Goal: Task Accomplishment & Management: Use online tool/utility

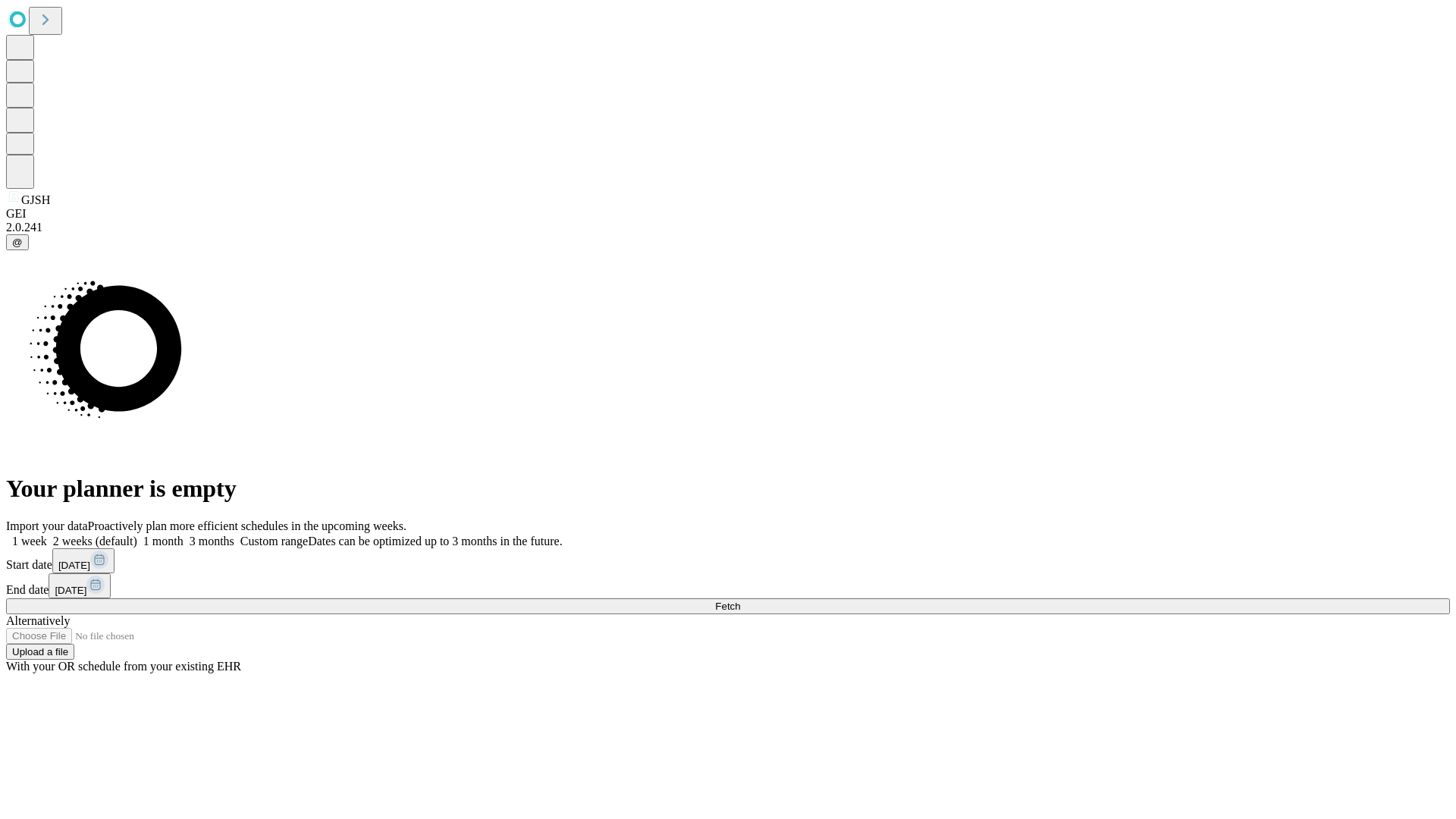
click at [740, 600] on span "Fetch" at bounding box center [728, 606] width 25 height 11
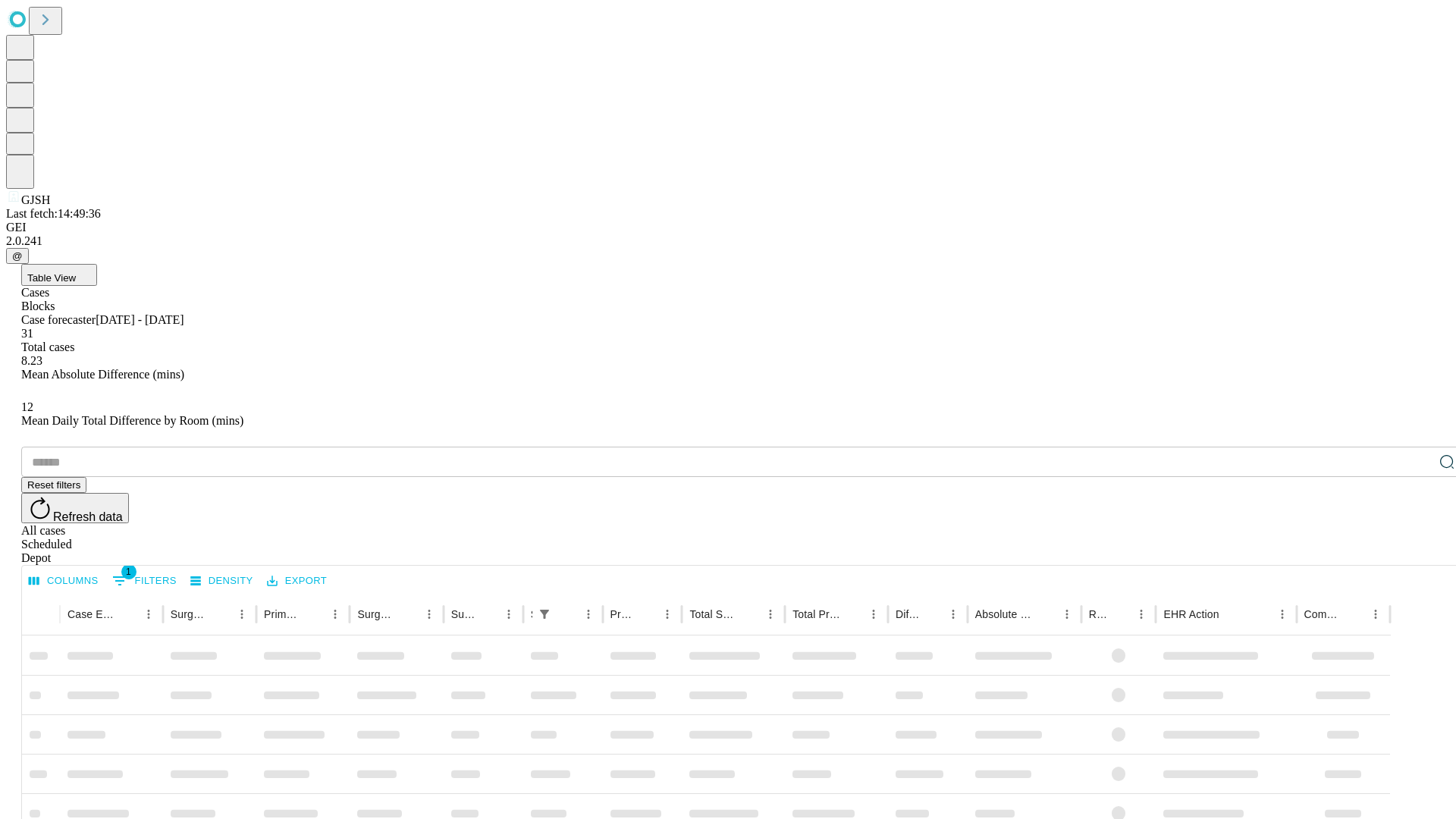
click at [76, 272] on span "Table View" at bounding box center [52, 278] width 49 height 11
